Goal: Task Accomplishment & Management: Complete application form

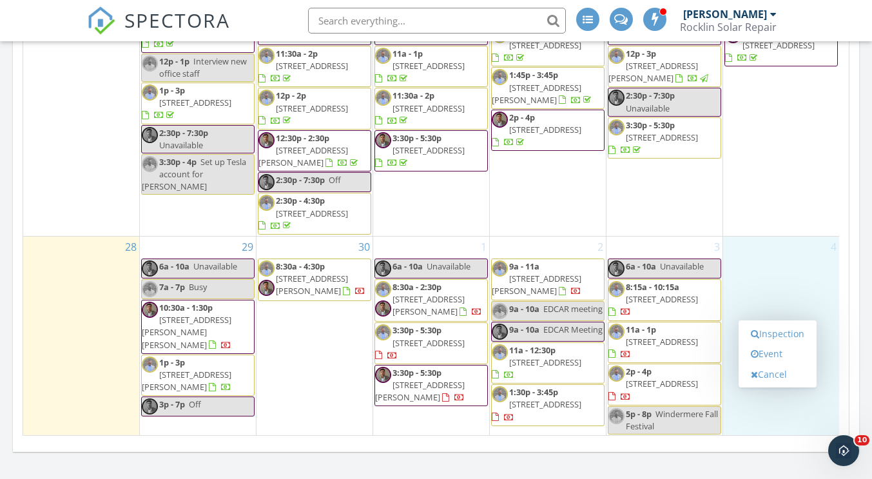
scroll to position [1709, 892]
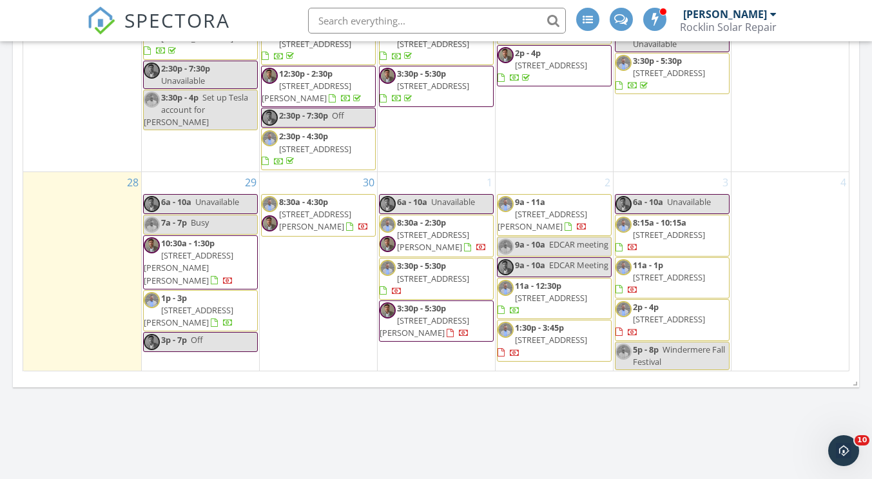
scroll to position [1468, 0]
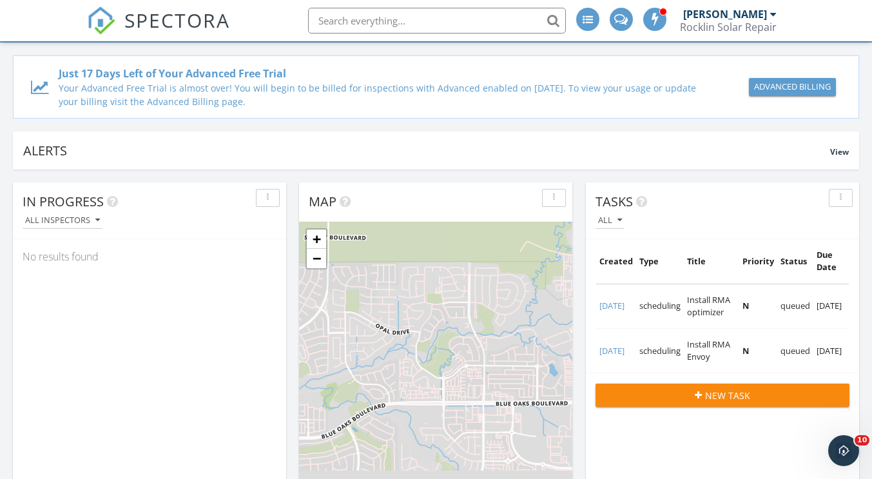
scroll to position [0, 0]
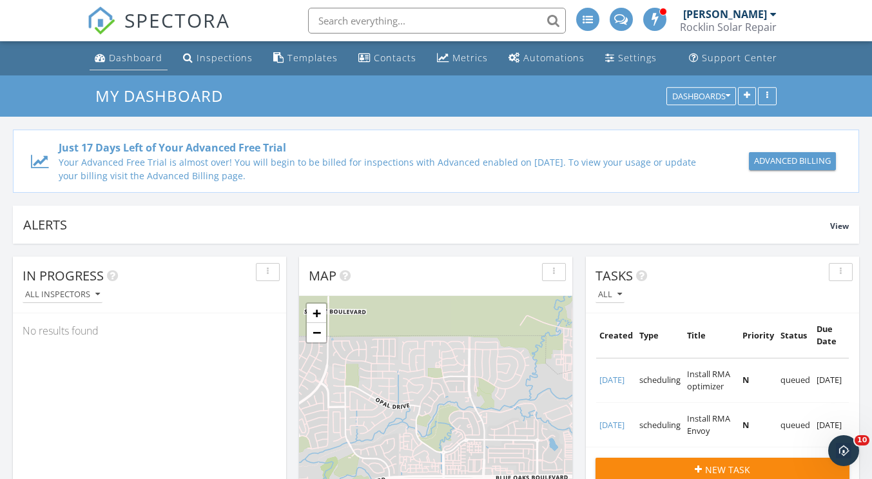
click at [124, 52] on div "Dashboard" at bounding box center [136, 58] width 54 height 12
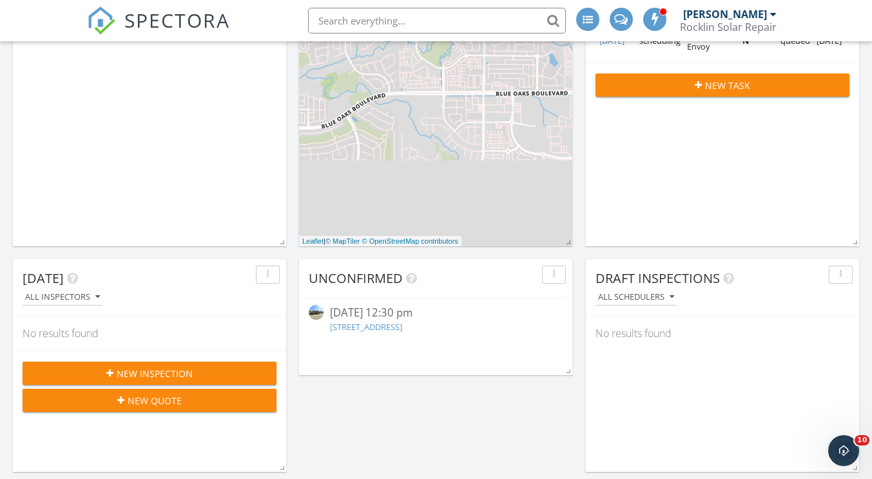
scroll to position [387, 0]
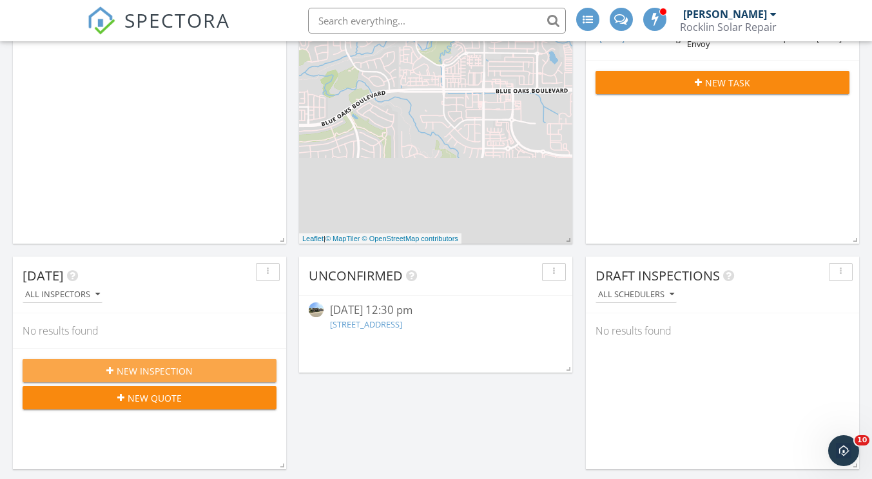
click at [157, 373] on span "New Inspection" at bounding box center [155, 371] width 76 height 14
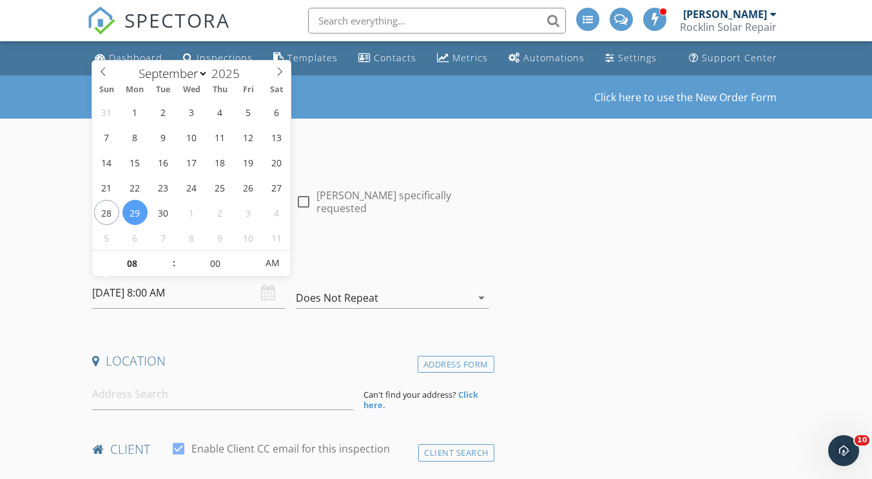
click at [146, 291] on input "09/29/2025 8:00 AM" at bounding box center [188, 293] width 193 height 32
select select "9"
type input "10/01/2025 8:00 AM"
type input "09"
type input "10/01/2025 9:00 AM"
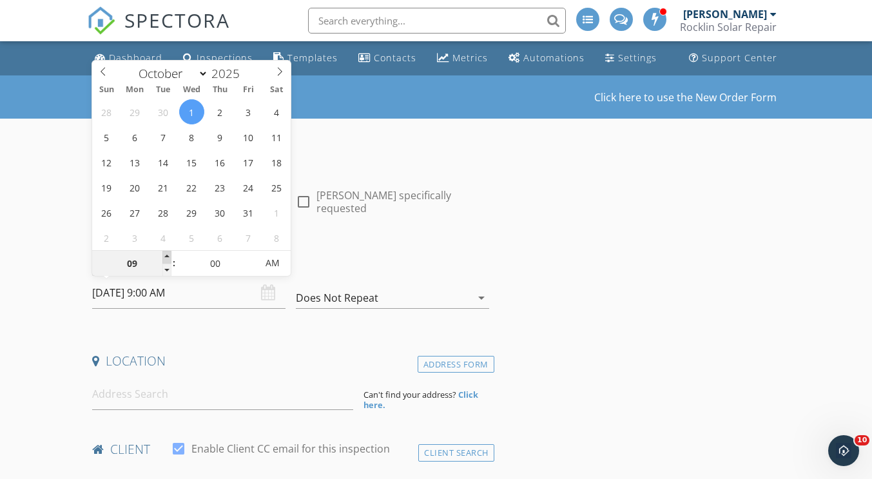
click at [169, 255] on span at bounding box center [166, 257] width 9 height 13
type input "10"
type input "10/01/2025 10:00 AM"
click at [169, 255] on span at bounding box center [166, 257] width 9 height 13
type input "11"
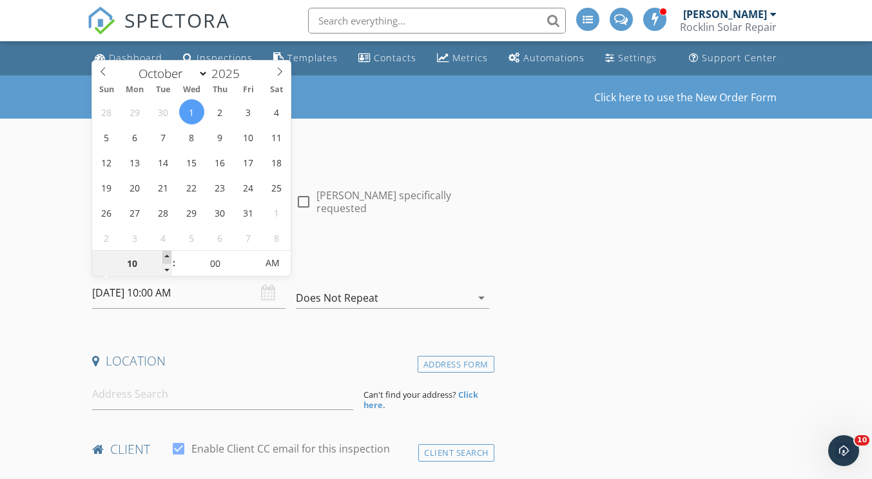
type input "10/01/2025 11:00 AM"
click at [169, 255] on span at bounding box center [166, 257] width 9 height 13
type input "12"
type input "10/01/2025 12:00 PM"
click at [169, 255] on span at bounding box center [166, 257] width 9 height 13
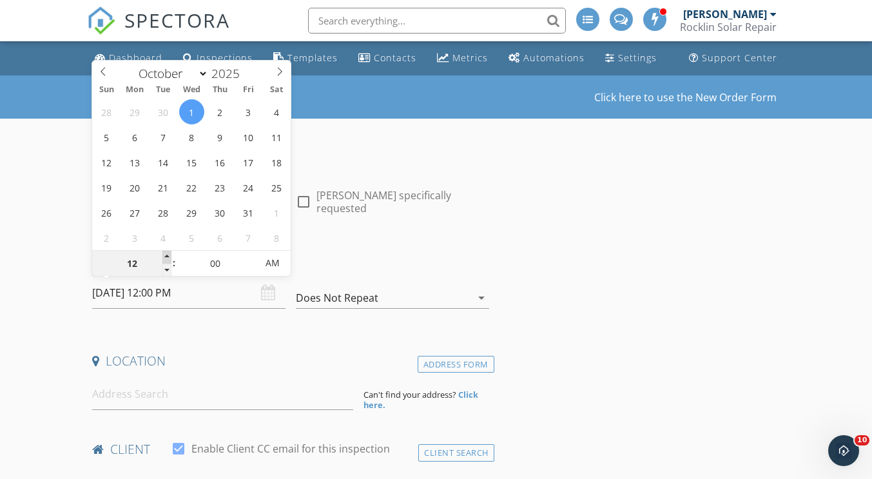
type input "01"
type input "10/01/2025 1:00 PM"
click at [169, 255] on span at bounding box center [166, 257] width 9 height 13
type input "02"
type input "10/01/2025 2:00 PM"
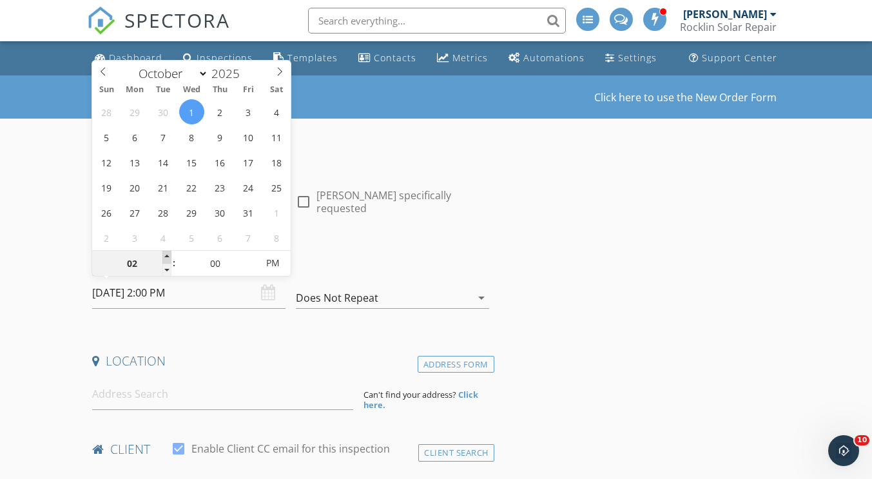
click at [169, 255] on span at bounding box center [166, 257] width 9 height 13
type input "03"
type input "10/01/2025 3:00 PM"
click at [169, 255] on span at bounding box center [166, 257] width 9 height 13
type input "04"
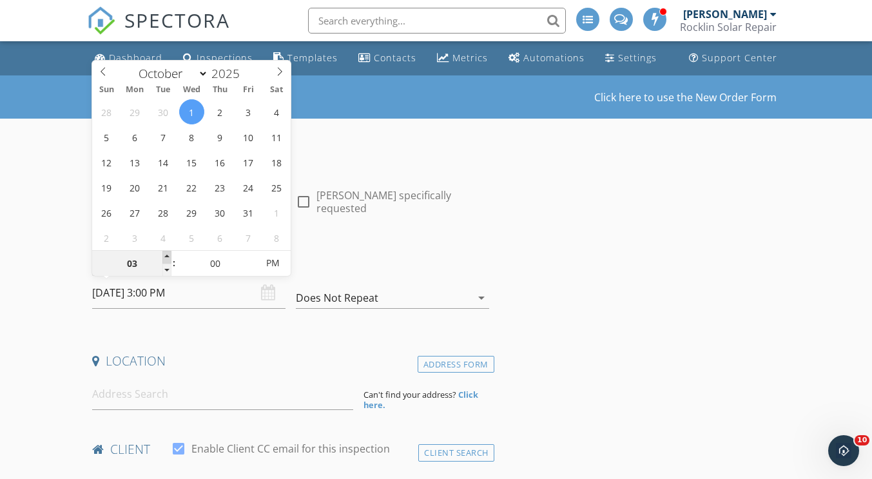
type input "10/01/2025 4:00 PM"
click at [169, 255] on span at bounding box center [166, 257] width 9 height 13
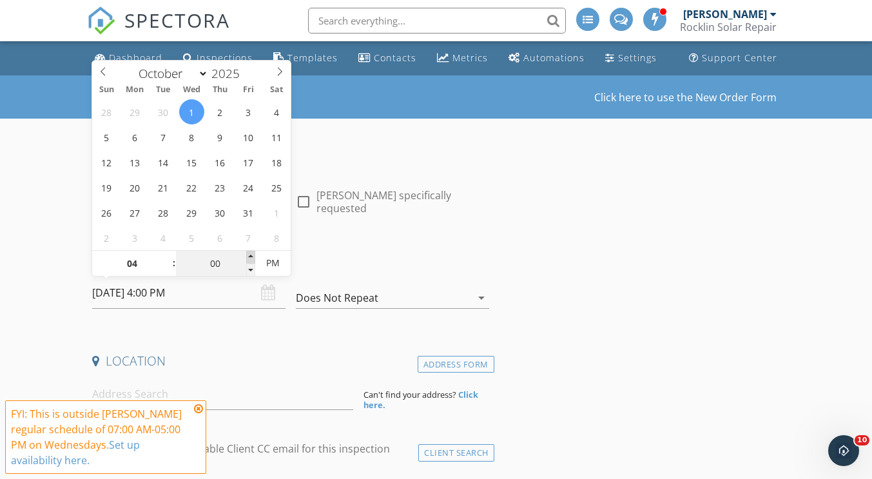
type input "05"
type input "10/01/2025 4:05 PM"
click at [248, 255] on span at bounding box center [250, 257] width 9 height 13
type input "10"
type input "10/01/2025 4:10 PM"
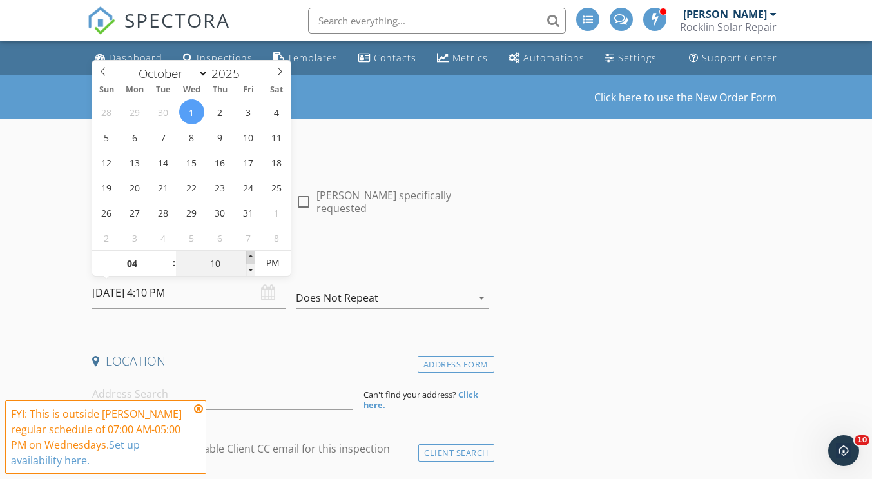
click at [248, 255] on span at bounding box center [250, 257] width 9 height 13
type input "15"
type input "10/01/2025 4:15 PM"
click at [248, 255] on span at bounding box center [250, 257] width 9 height 13
type input "20"
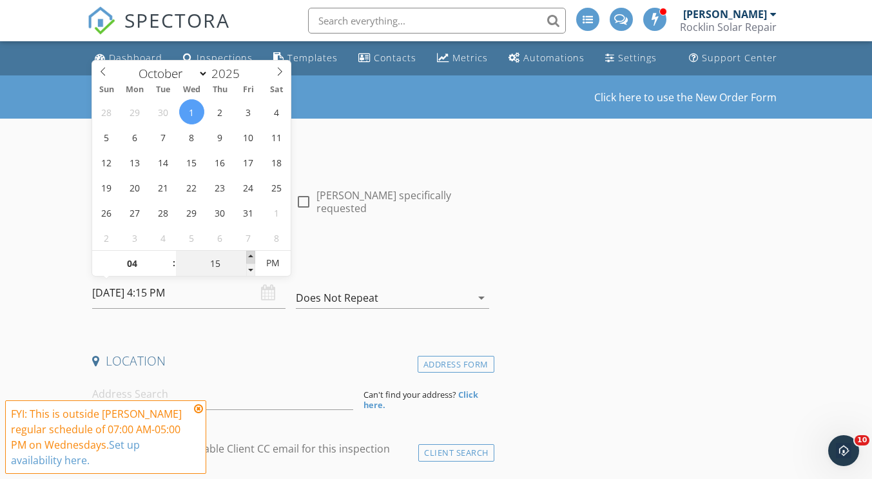
type input "10/01/2025 4:20 PM"
click at [248, 255] on span at bounding box center [250, 257] width 9 height 13
type input "25"
type input "10/01/2025 4:25 PM"
click at [248, 255] on span at bounding box center [250, 257] width 9 height 13
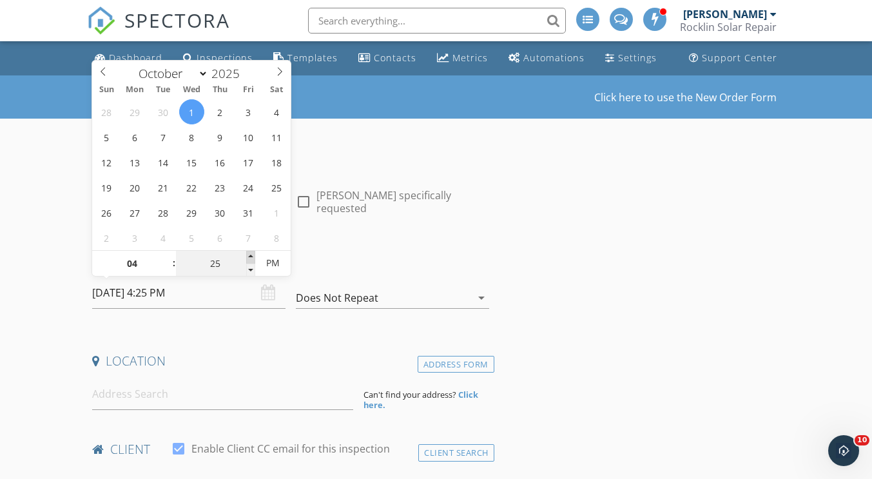
type input "30"
type input "10/01/2025 4:30 PM"
click at [248, 255] on span at bounding box center [250, 257] width 9 height 13
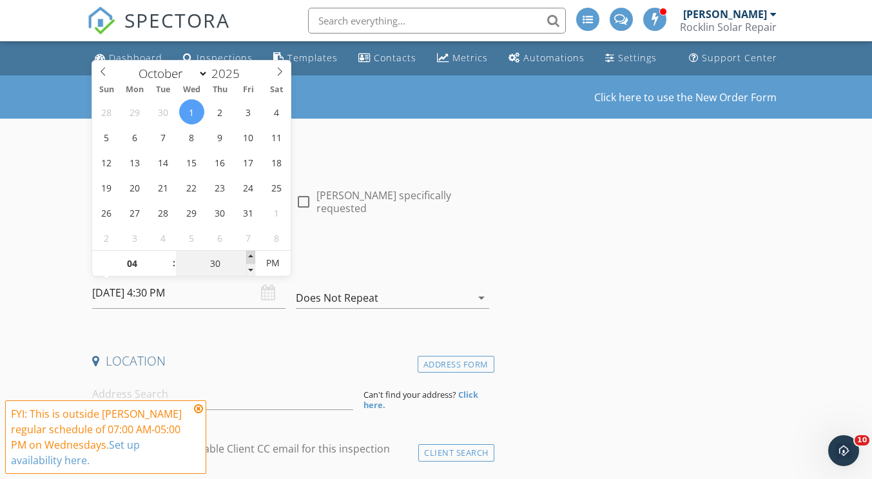
type input "35"
type input "10/01/2025 4:35 PM"
click at [250, 255] on span at bounding box center [250, 257] width 9 height 13
type input "40"
type input "10/01/2025 4:40 PM"
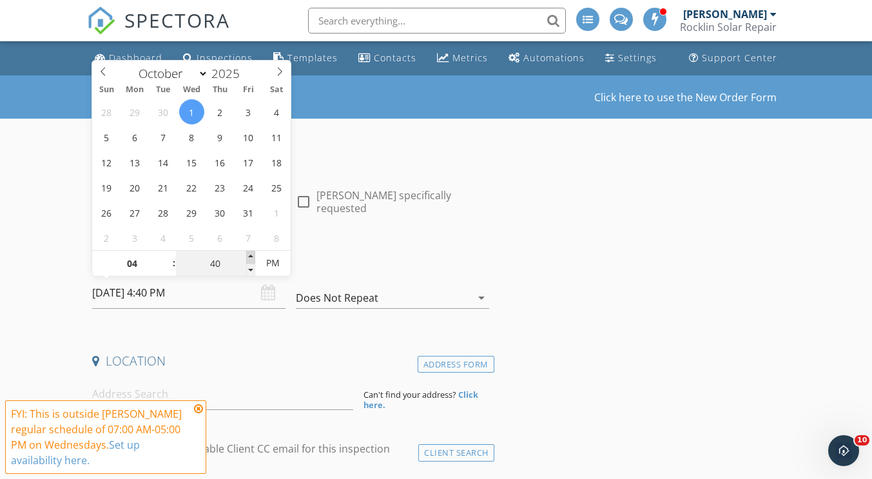
click at [250, 255] on span at bounding box center [250, 257] width 9 height 13
type input "45"
type input "10/01/2025 4:45 PM"
click at [250, 255] on span at bounding box center [250, 257] width 9 height 13
click at [228, 398] on input at bounding box center [222, 394] width 261 height 32
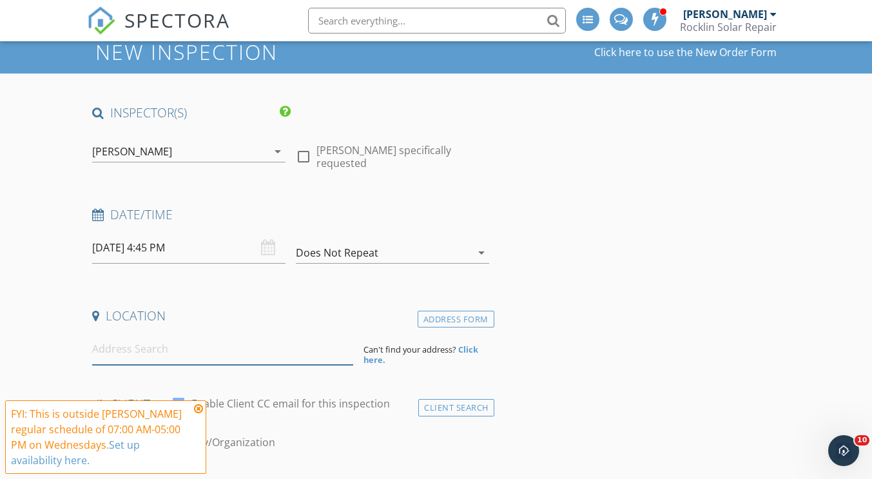
scroll to position [129, 0]
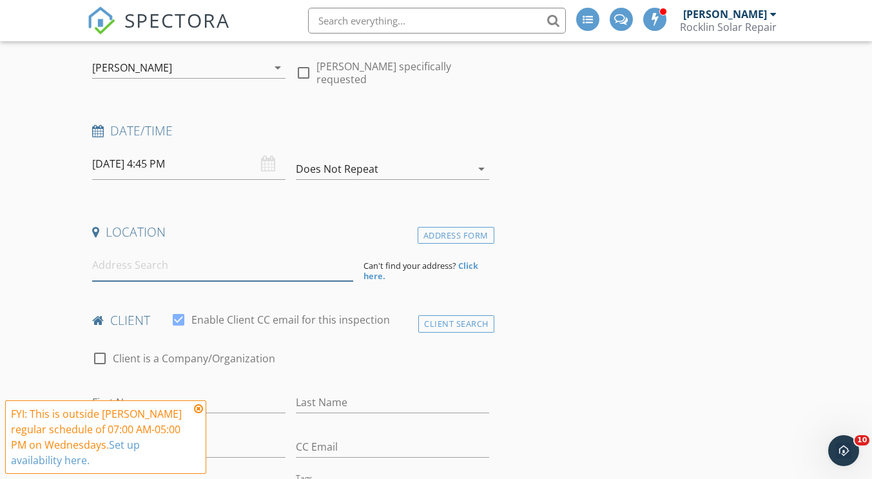
click at [181, 266] on input at bounding box center [222, 266] width 261 height 32
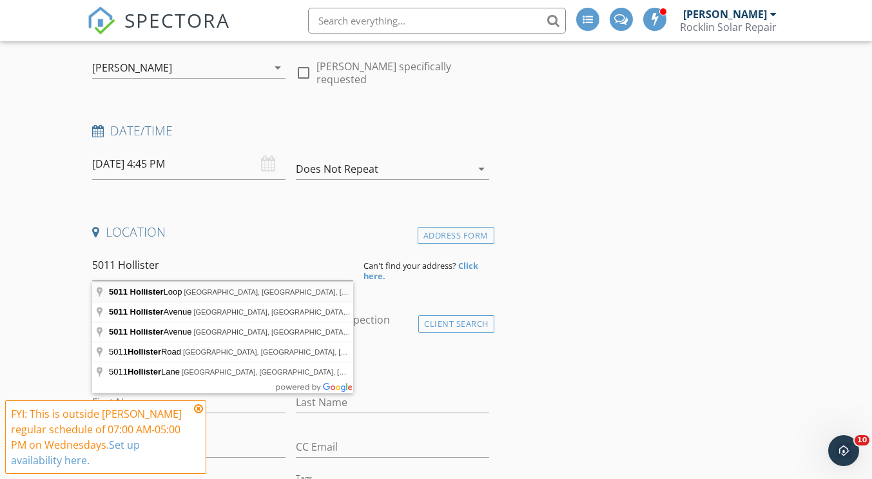
type input "5011 Hollister Loop, El Dorado Hills, CA, USA"
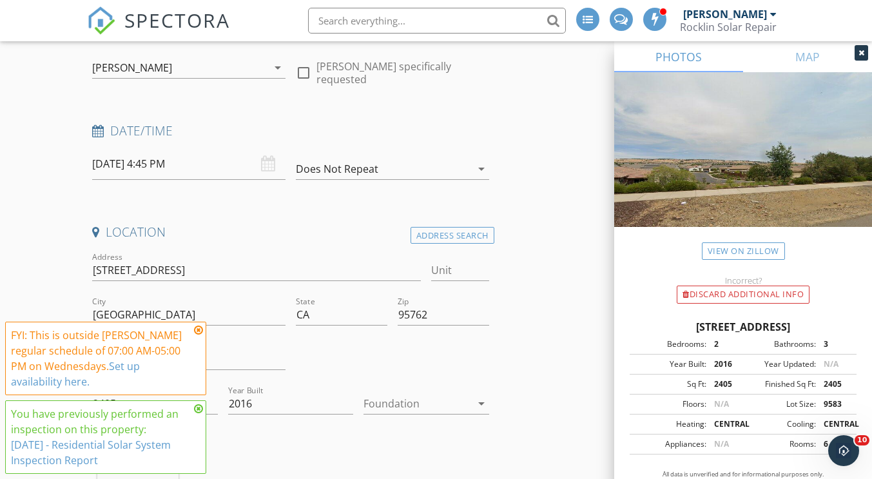
click at [200, 326] on icon at bounding box center [198, 330] width 9 height 10
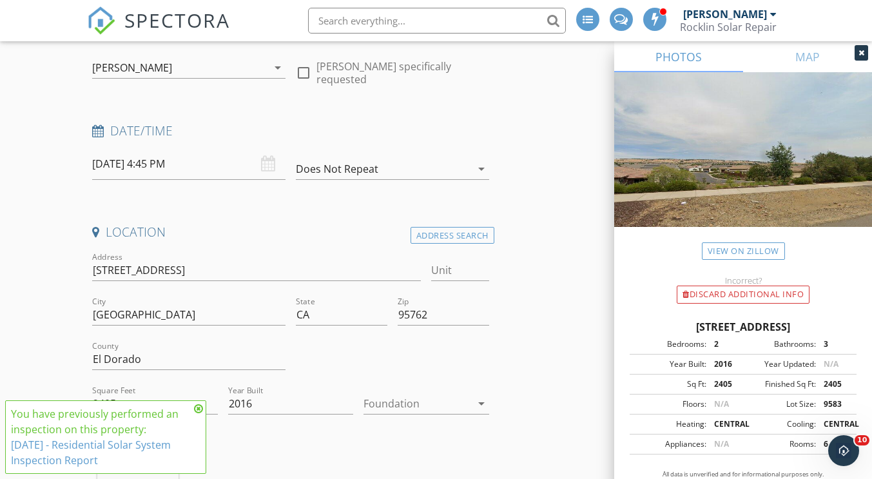
click at [199, 409] on icon at bounding box center [198, 409] width 9 height 10
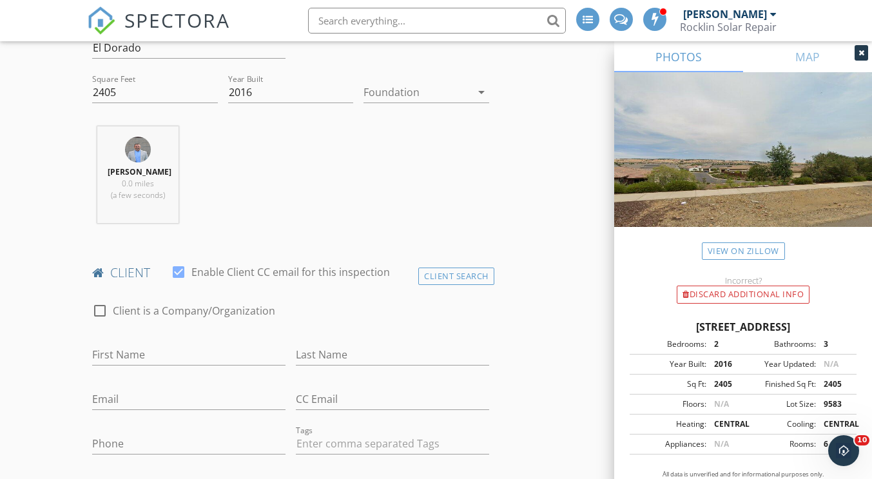
scroll to position [451, 0]
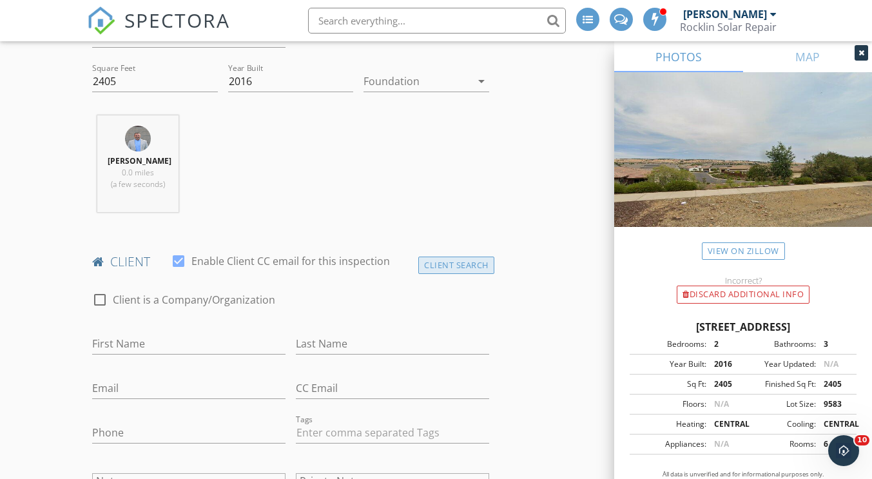
click at [438, 267] on div "Client Search" at bounding box center [456, 265] width 76 height 17
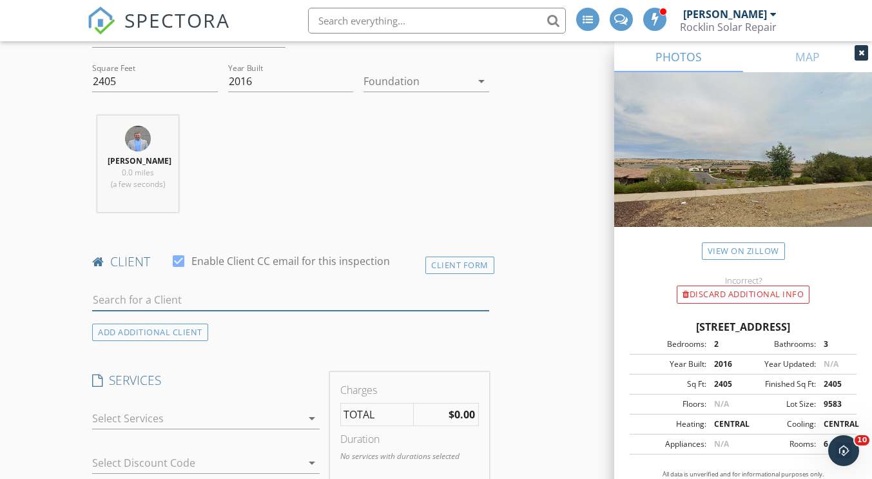
click at [147, 302] on input "text" at bounding box center [290, 300] width 397 height 21
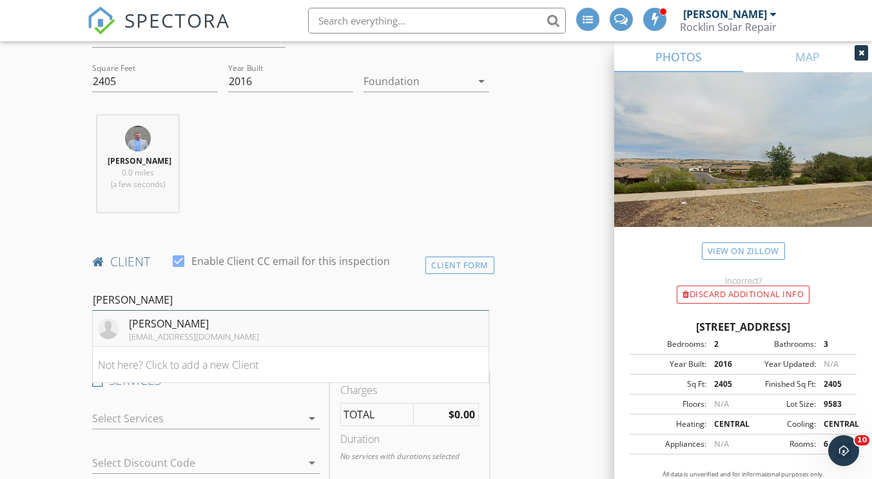
type input "[PERSON_NAME]"
click at [166, 323] on div "[PERSON_NAME]" at bounding box center [194, 323] width 130 height 15
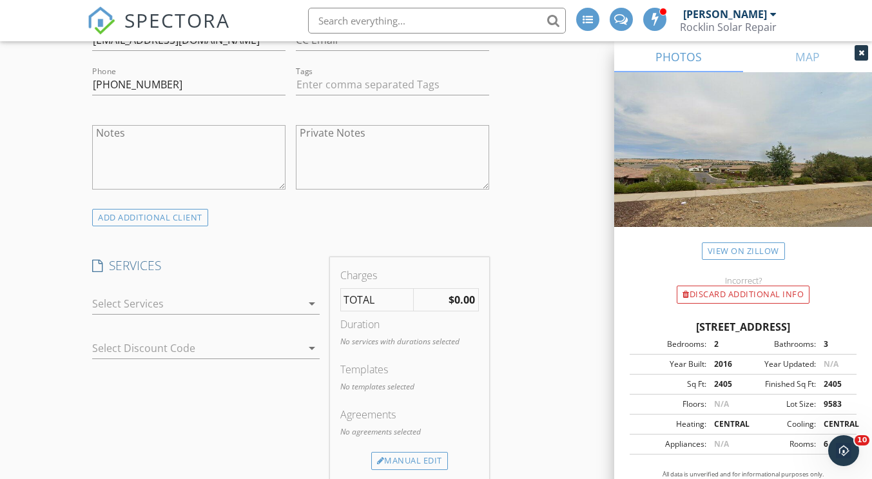
scroll to position [838, 0]
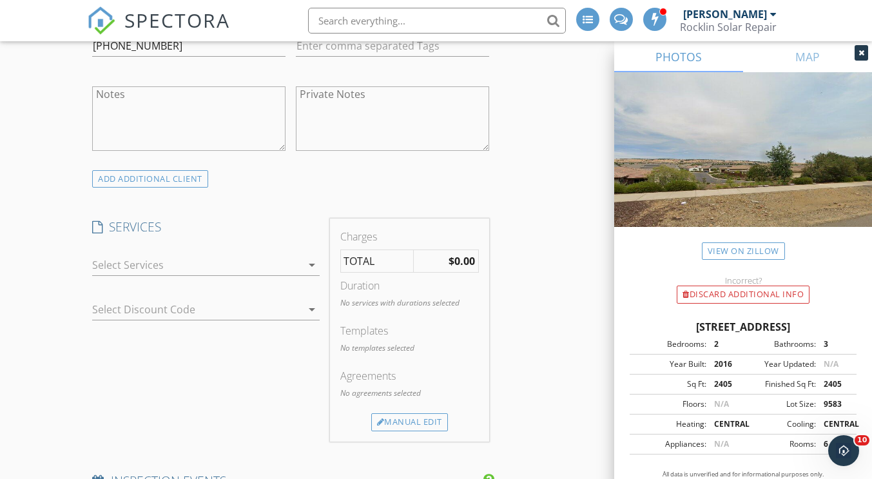
click at [217, 262] on div at bounding box center [196, 265] width 209 height 21
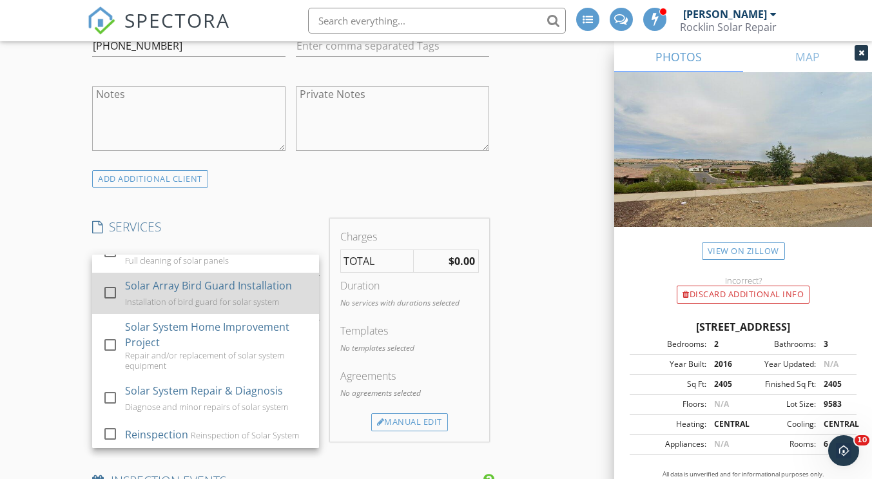
scroll to position [73, 0]
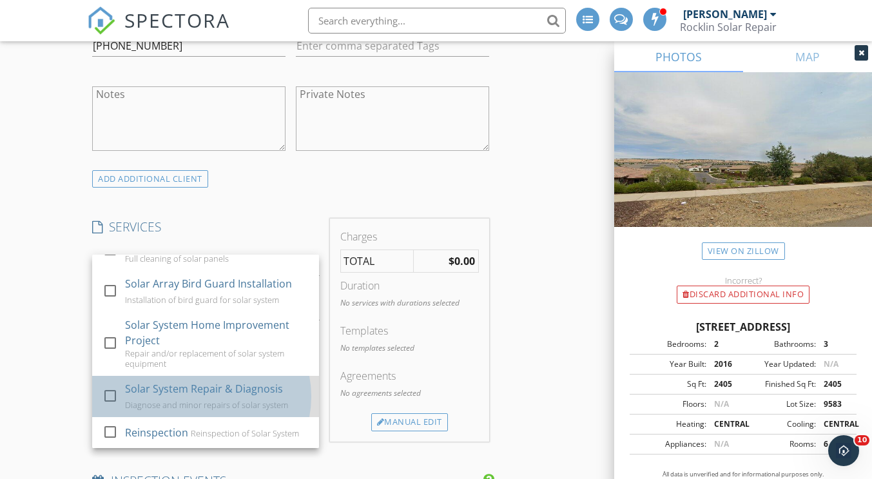
click at [173, 387] on div "Solar System Repair & Diagnosis" at bounding box center [204, 388] width 158 height 15
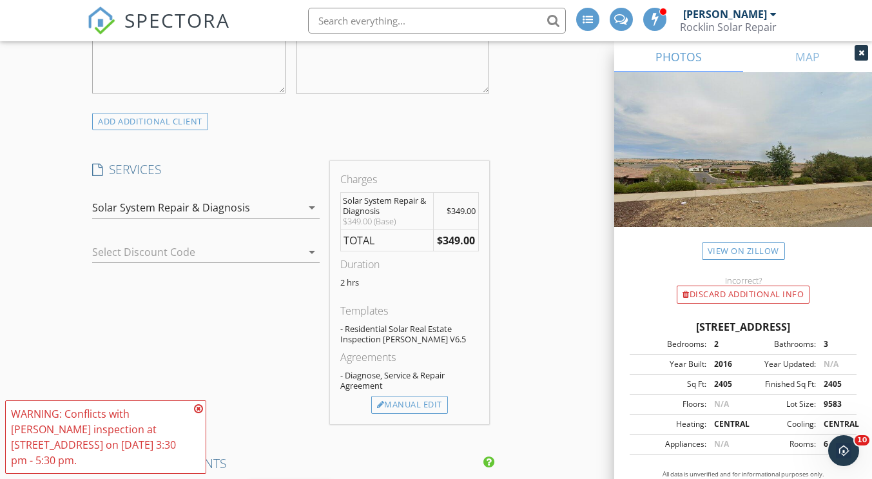
scroll to position [903, 0]
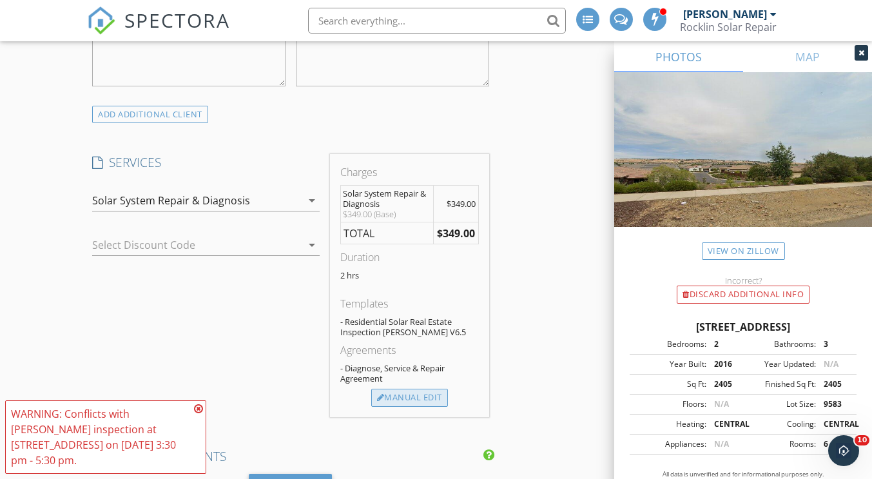
click at [436, 394] on div "Manual Edit" at bounding box center [409, 398] width 77 height 18
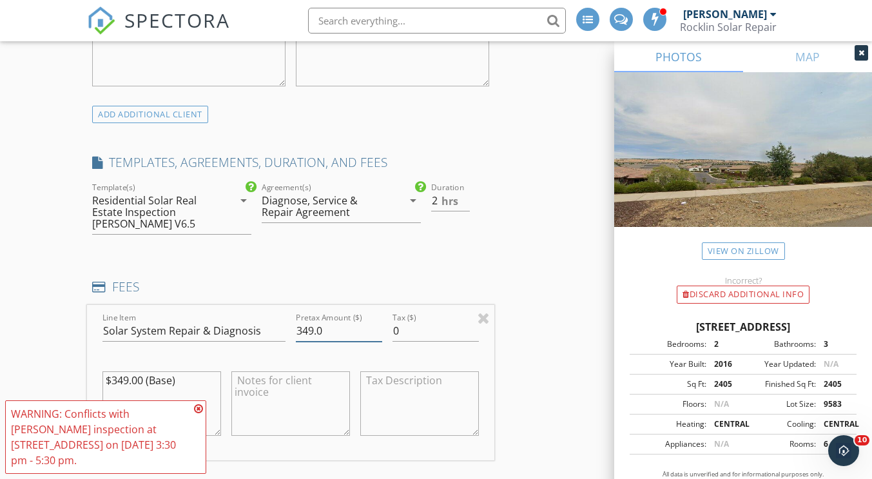
click at [312, 321] on input "349.0" at bounding box center [339, 330] width 86 height 21
type input "100.0"
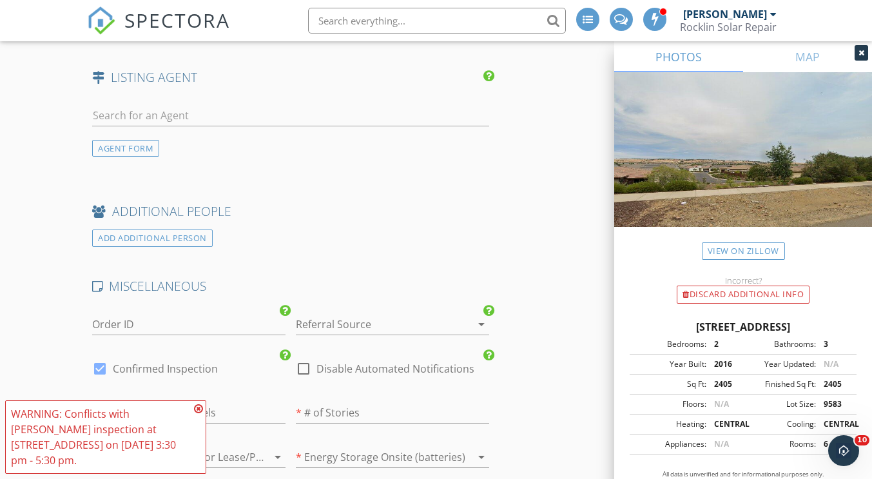
scroll to position [1870, 0]
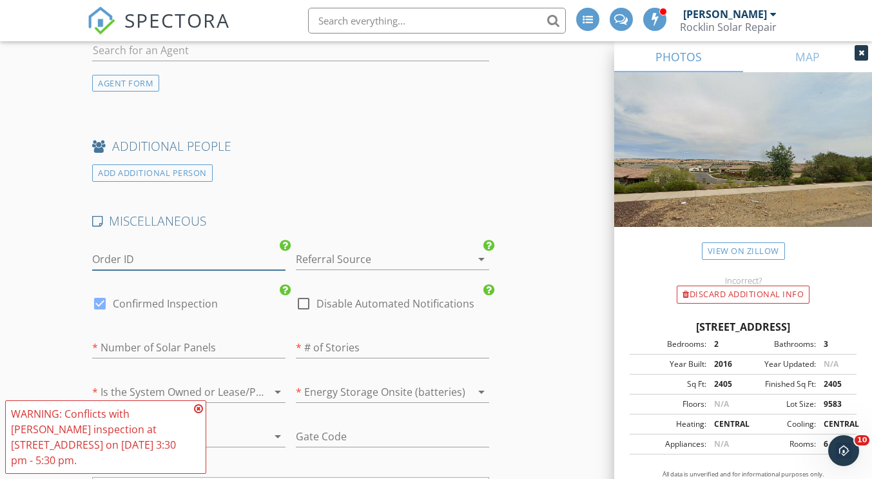
click at [161, 249] on input "Order ID" at bounding box center [188, 259] width 193 height 21
type input "Repair"
click at [371, 249] on div at bounding box center [374, 259] width 157 height 21
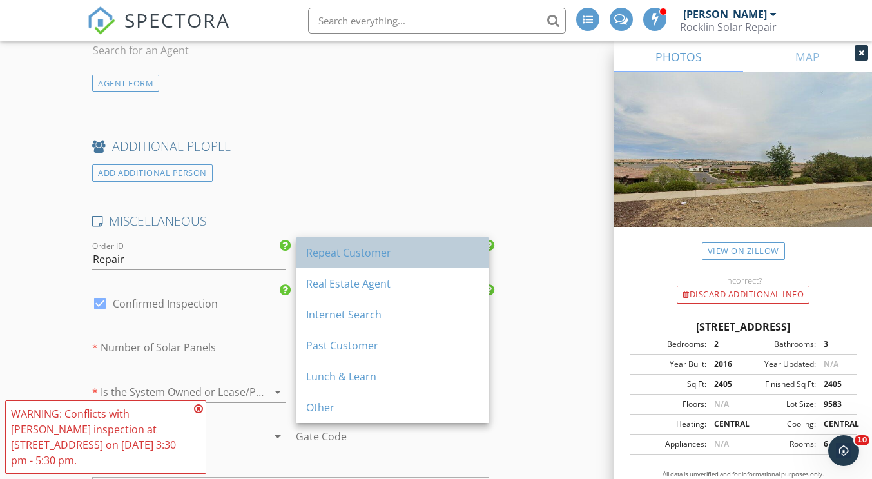
click at [368, 259] on div "Repeat Customer" at bounding box center [392, 252] width 173 height 15
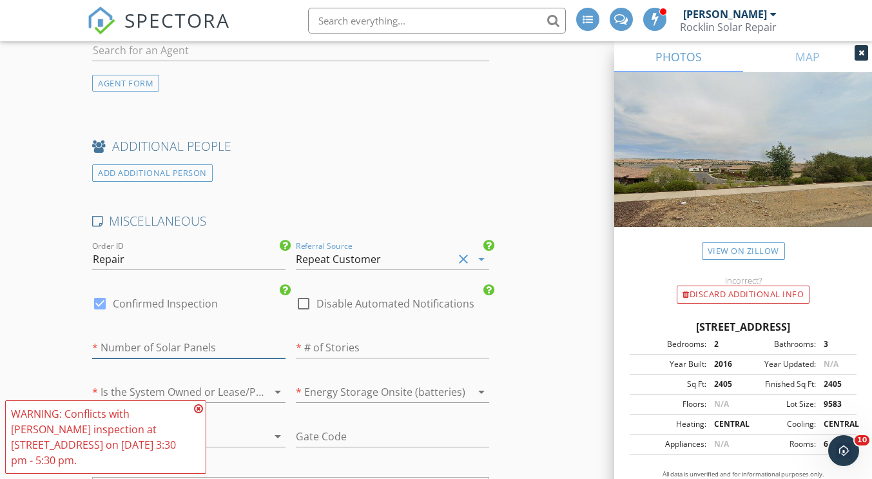
click at [175, 337] on input "number" at bounding box center [188, 347] width 193 height 21
type input "8"
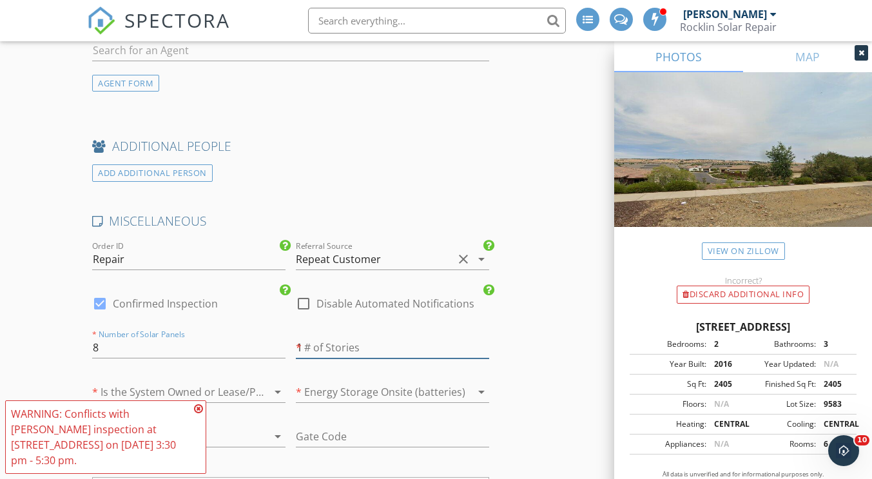
type input "1"
click at [484, 337] on input "1" at bounding box center [392, 347] width 193 height 21
click at [420, 382] on div at bounding box center [374, 392] width 157 height 21
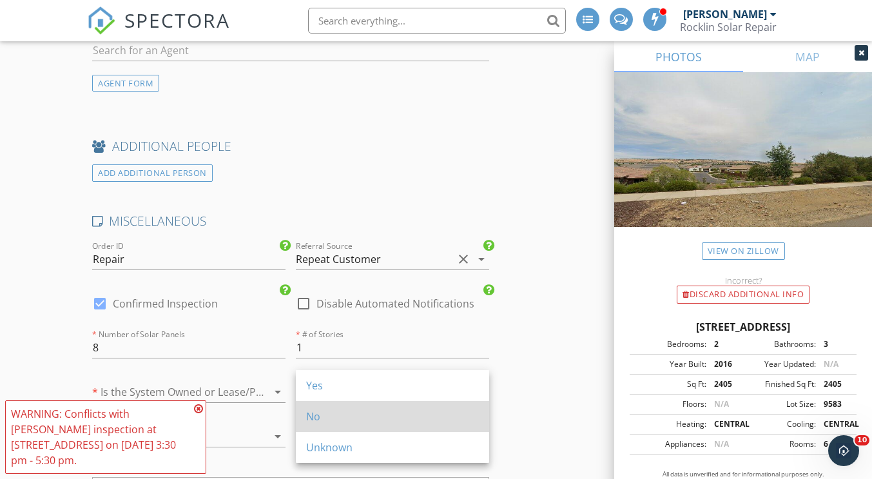
click at [329, 418] on div "No" at bounding box center [392, 416] width 173 height 15
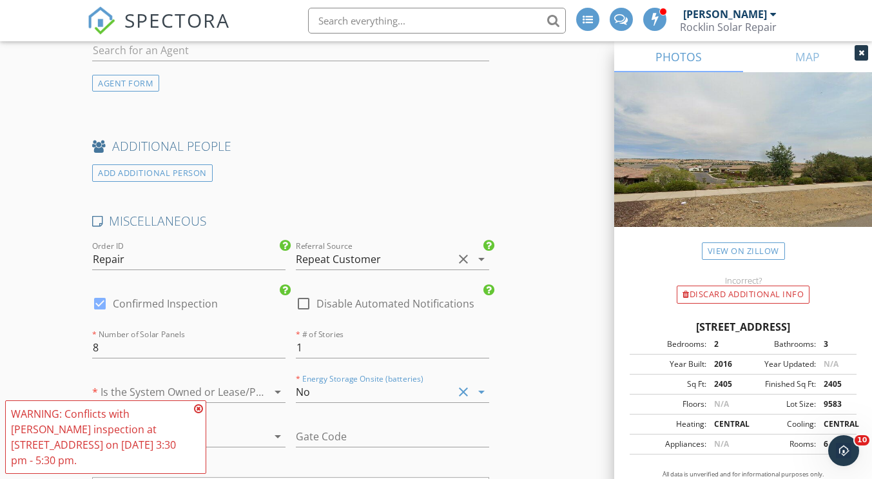
click at [231, 382] on div at bounding box center [170, 392] width 157 height 21
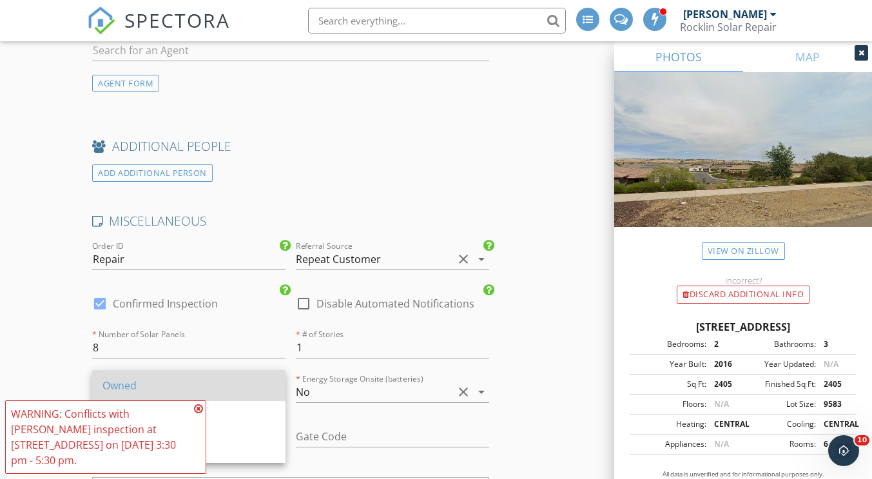
click at [182, 388] on div "Owned" at bounding box center [189, 385] width 173 height 15
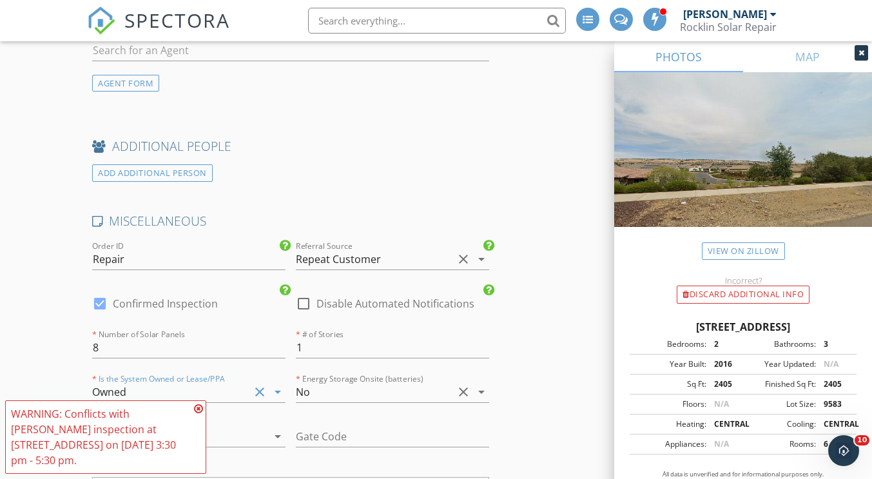
click at [200, 414] on icon at bounding box center [198, 409] width 9 height 10
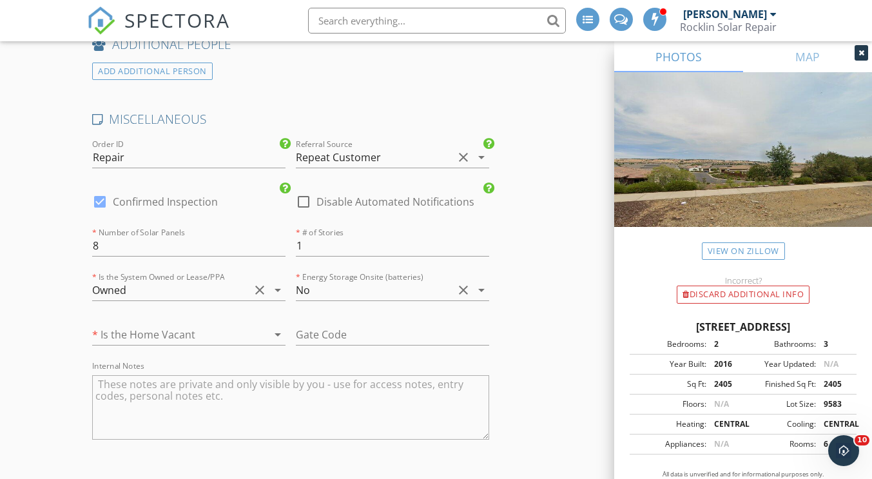
scroll to position [1999, 0]
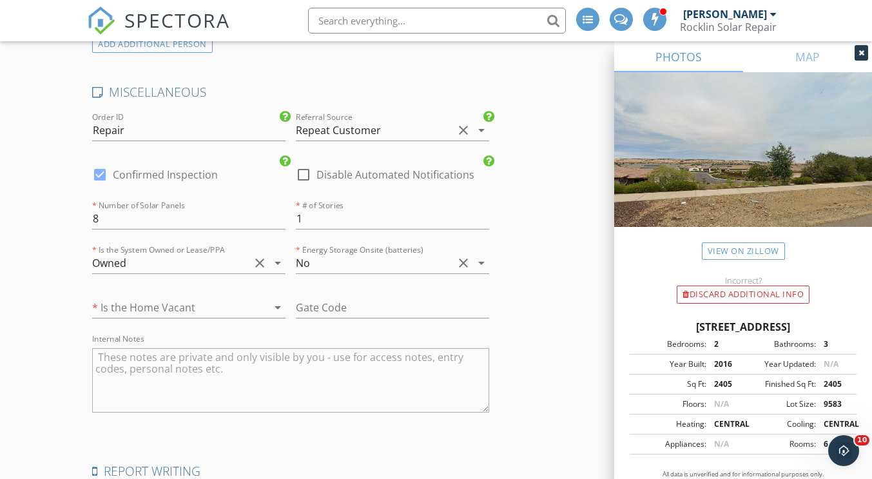
click at [176, 297] on div at bounding box center [170, 307] width 157 height 21
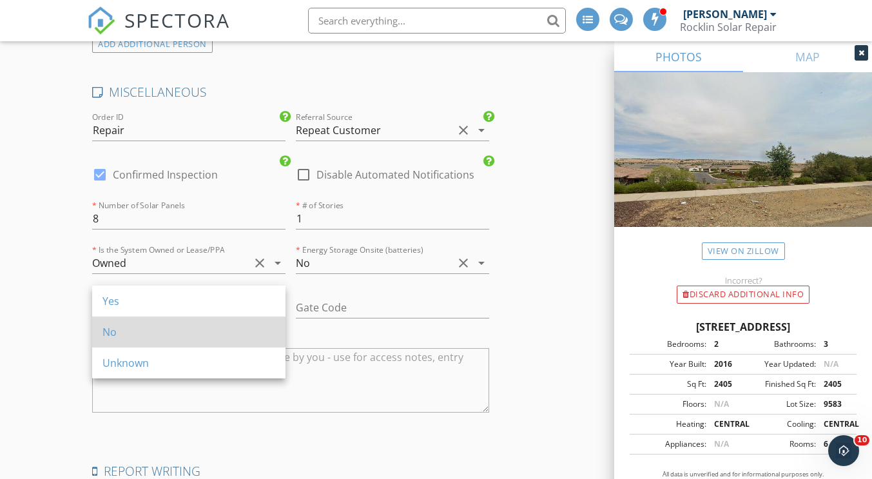
click at [128, 328] on div "No" at bounding box center [189, 331] width 173 height 15
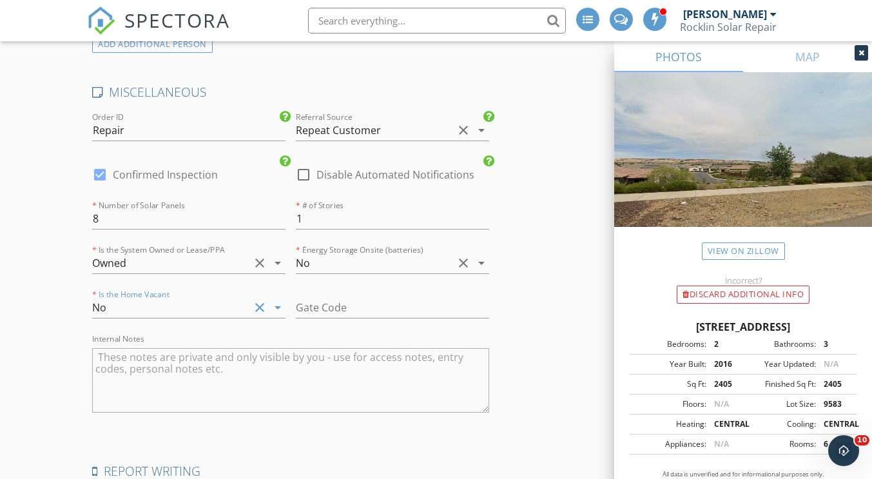
click at [133, 348] on textarea "Internal Notes" at bounding box center [290, 380] width 397 height 64
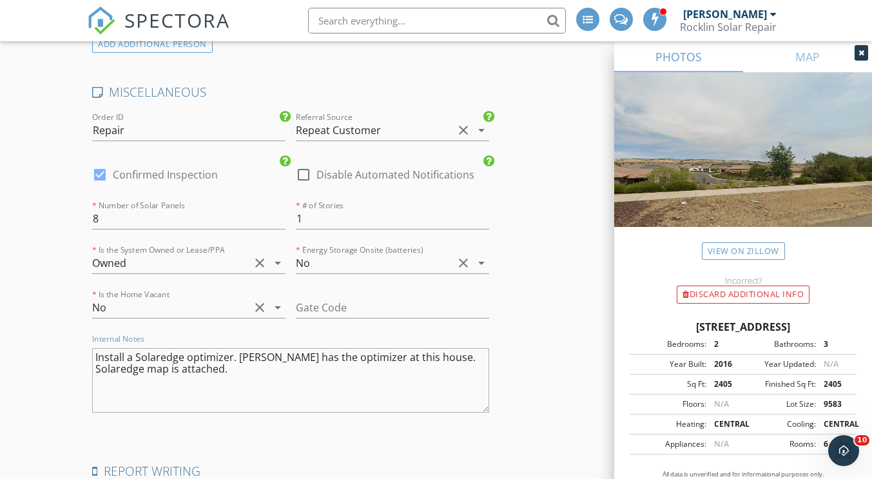
type textarea "Install a Solaredge optimizer. Kirby has the optimizer at this house. Solaredge…"
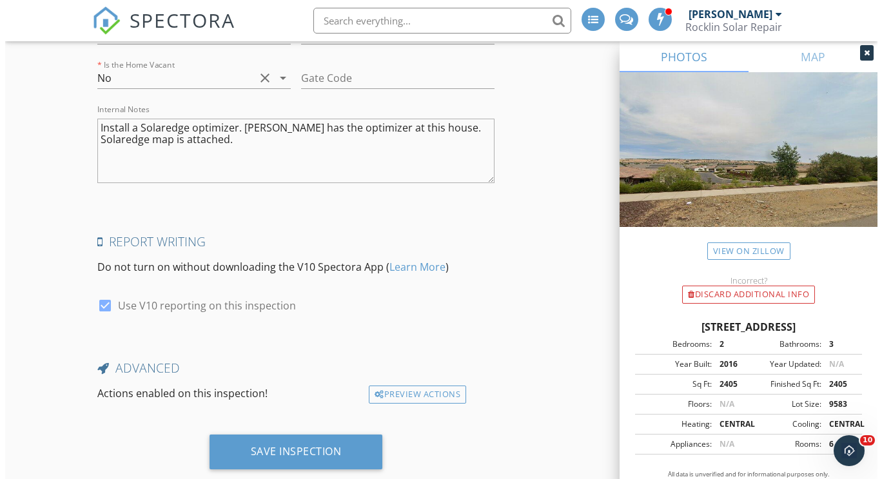
scroll to position [2247, 0]
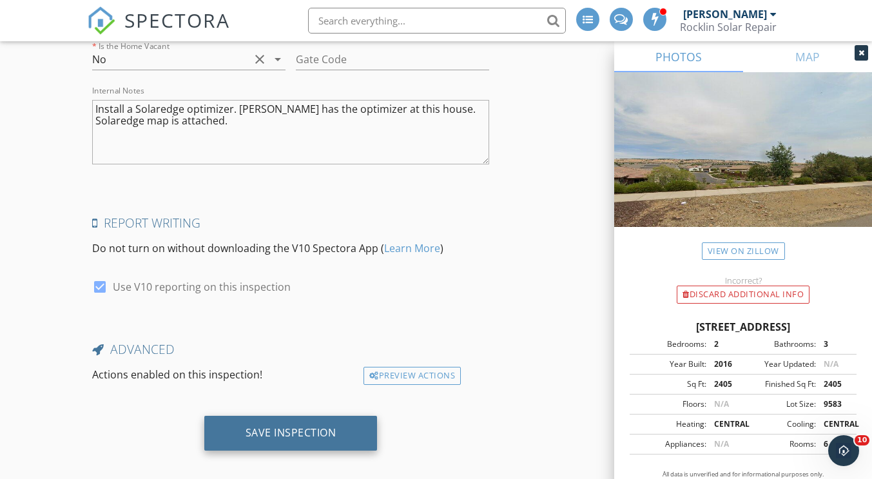
click at [296, 426] on div "Save Inspection" at bounding box center [291, 432] width 91 height 13
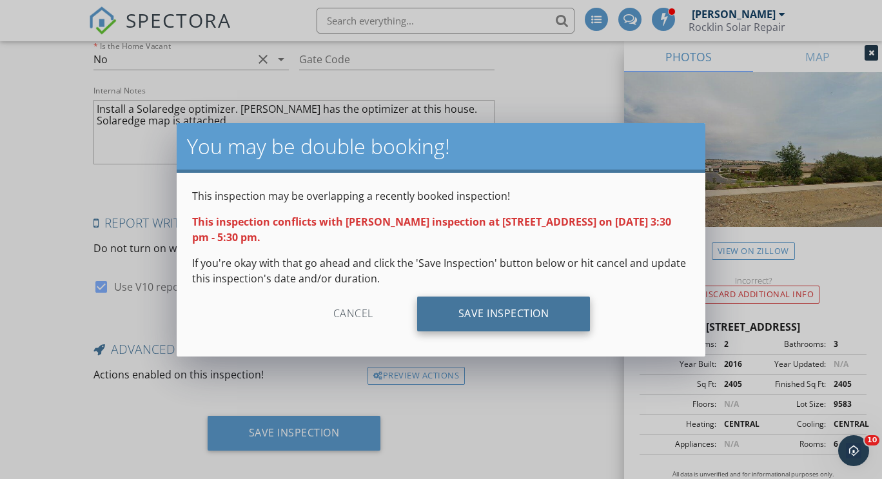
click at [500, 315] on div "Save Inspection" at bounding box center [503, 314] width 173 height 35
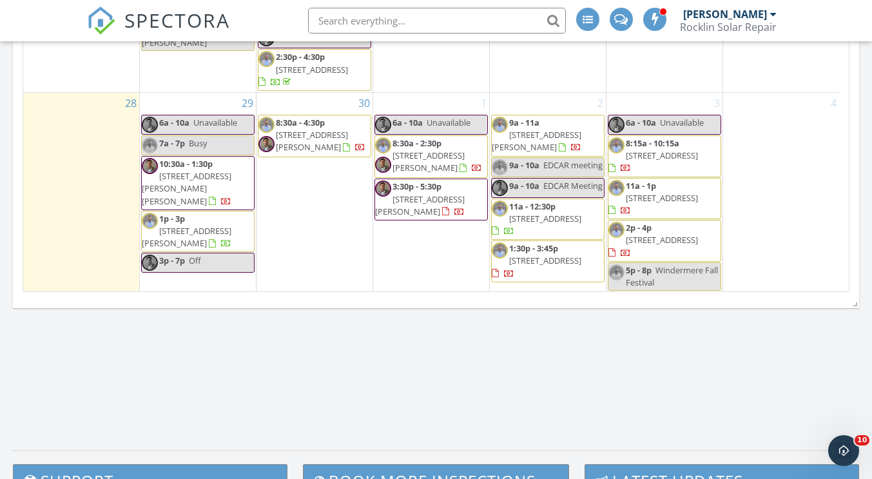
scroll to position [1709, 892]
click at [403, 18] on input "text" at bounding box center [437, 21] width 258 height 26
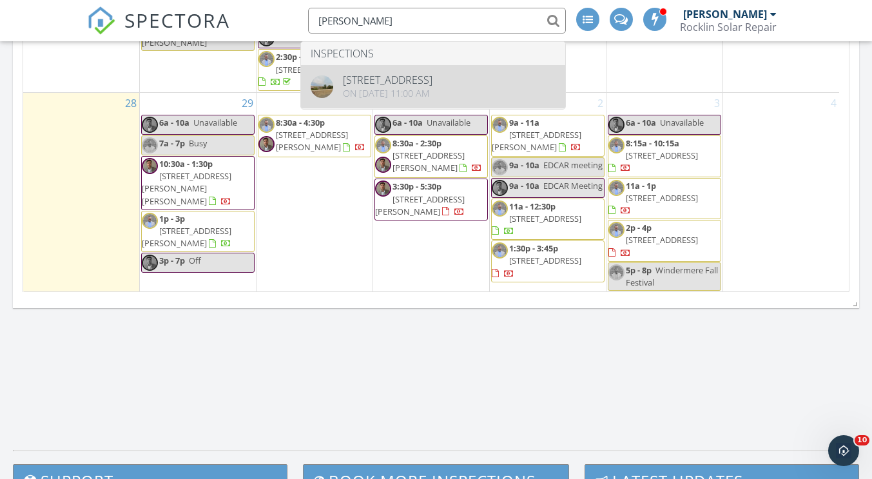
type input "kirby"
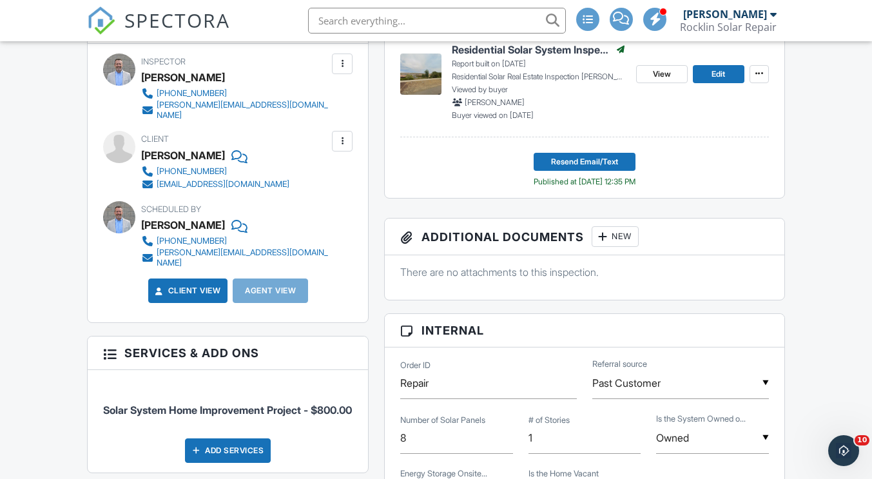
scroll to position [516, 0]
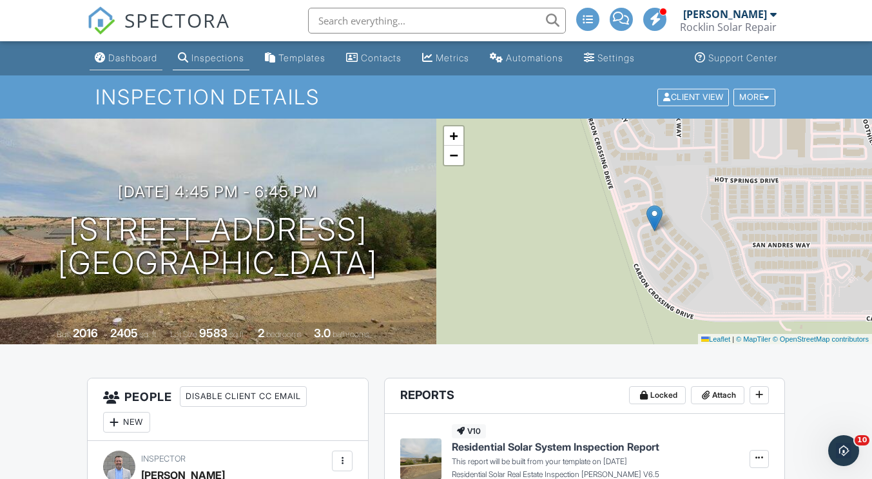
click at [142, 59] on div "Dashboard" at bounding box center [132, 57] width 49 height 11
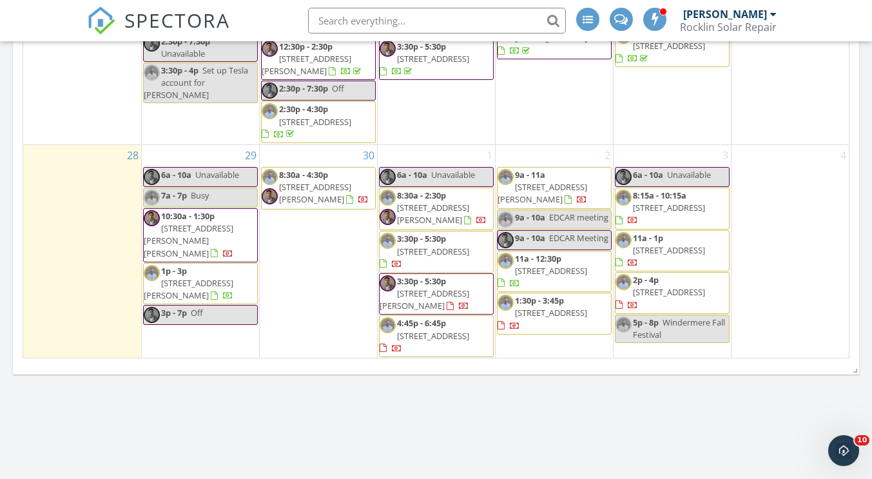
scroll to position [1419, 0]
